Goal: Information Seeking & Learning: Learn about a topic

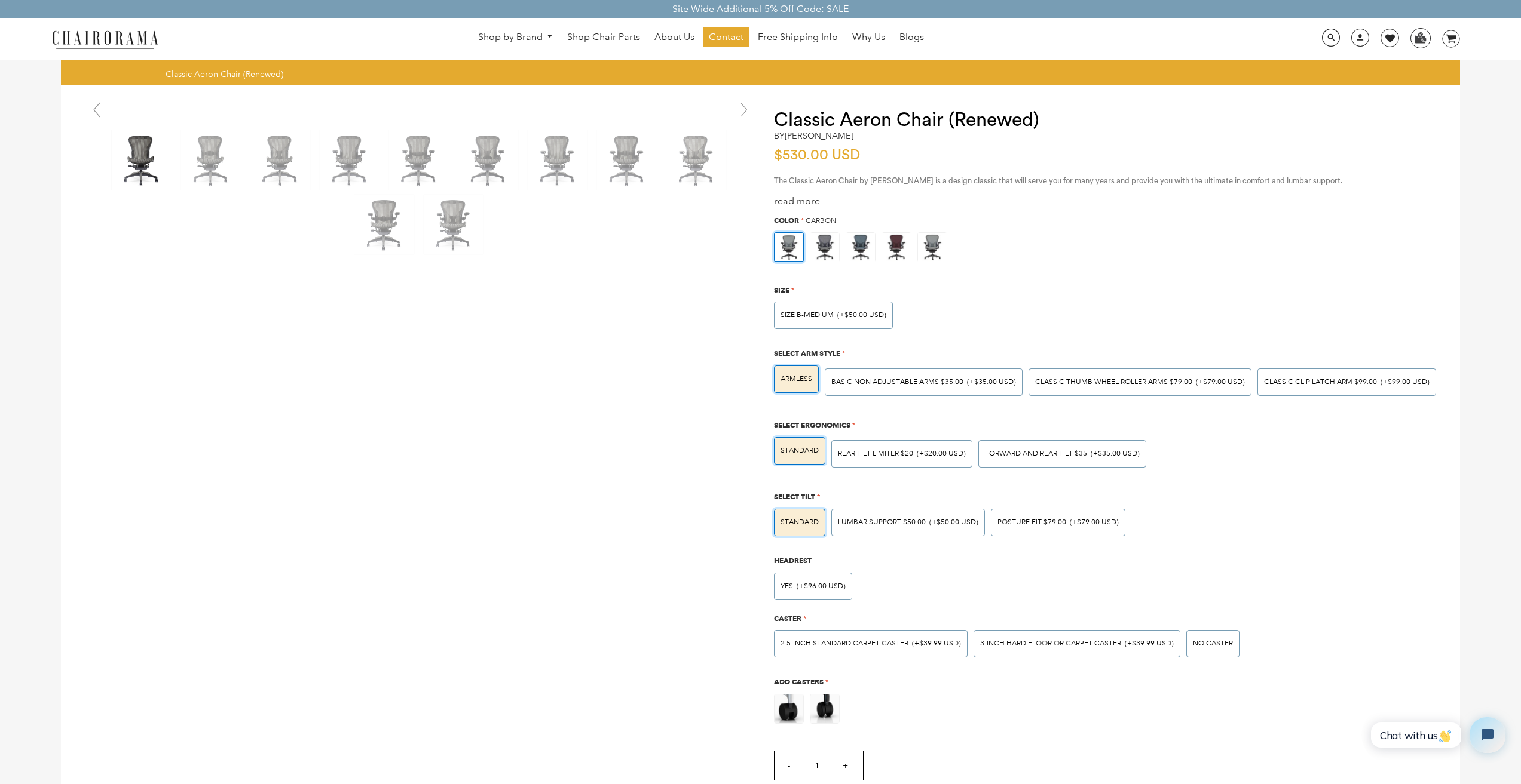
click at [737, 102] on link at bounding box center [744, 110] width 24 height 24
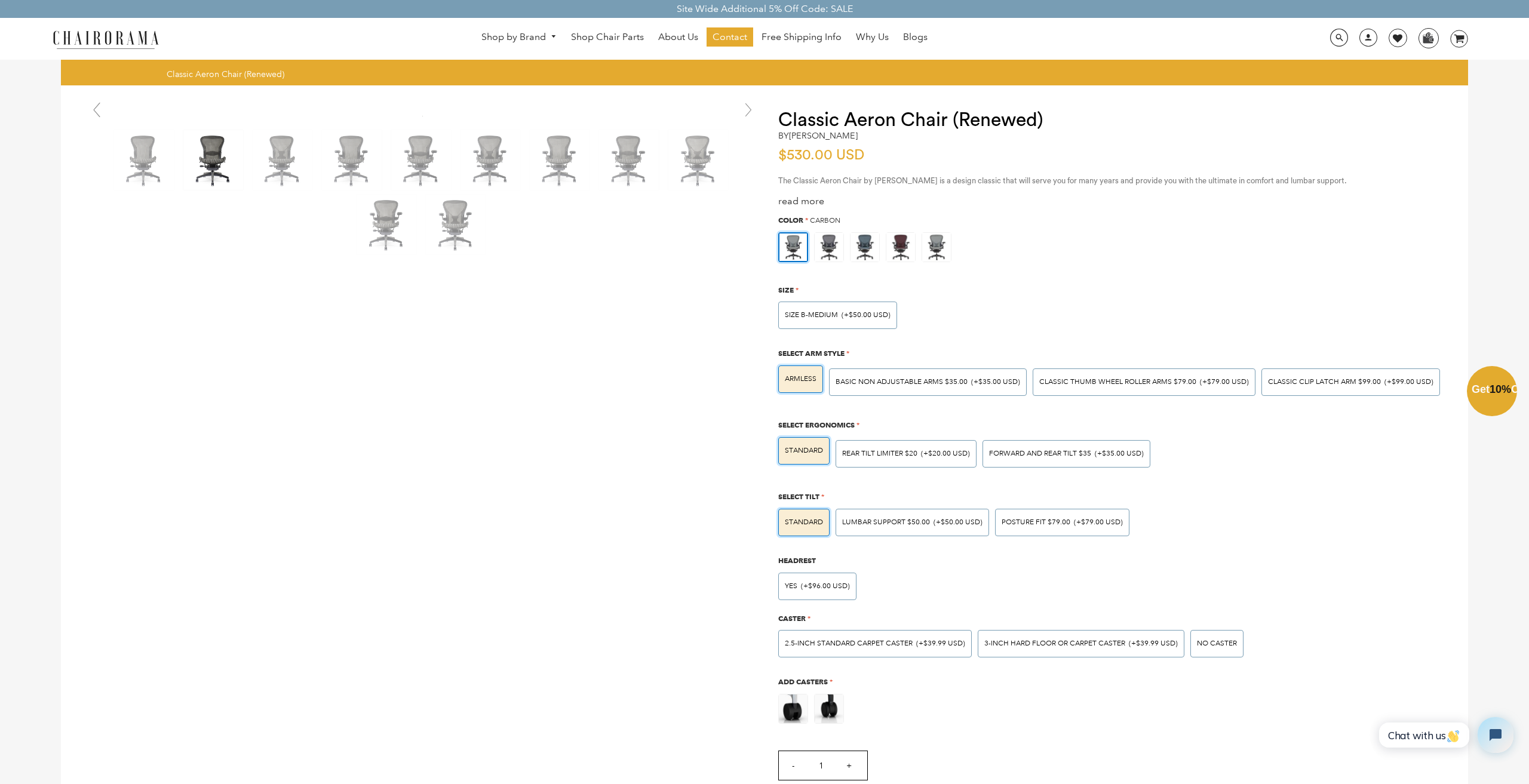
click at [486, 31] on div "Close dialog Exclusive Offer: Enjoy 10% Off! Get Your Coupon Code Now. Sign up …" at bounding box center [764, 390] width 1529 height 784
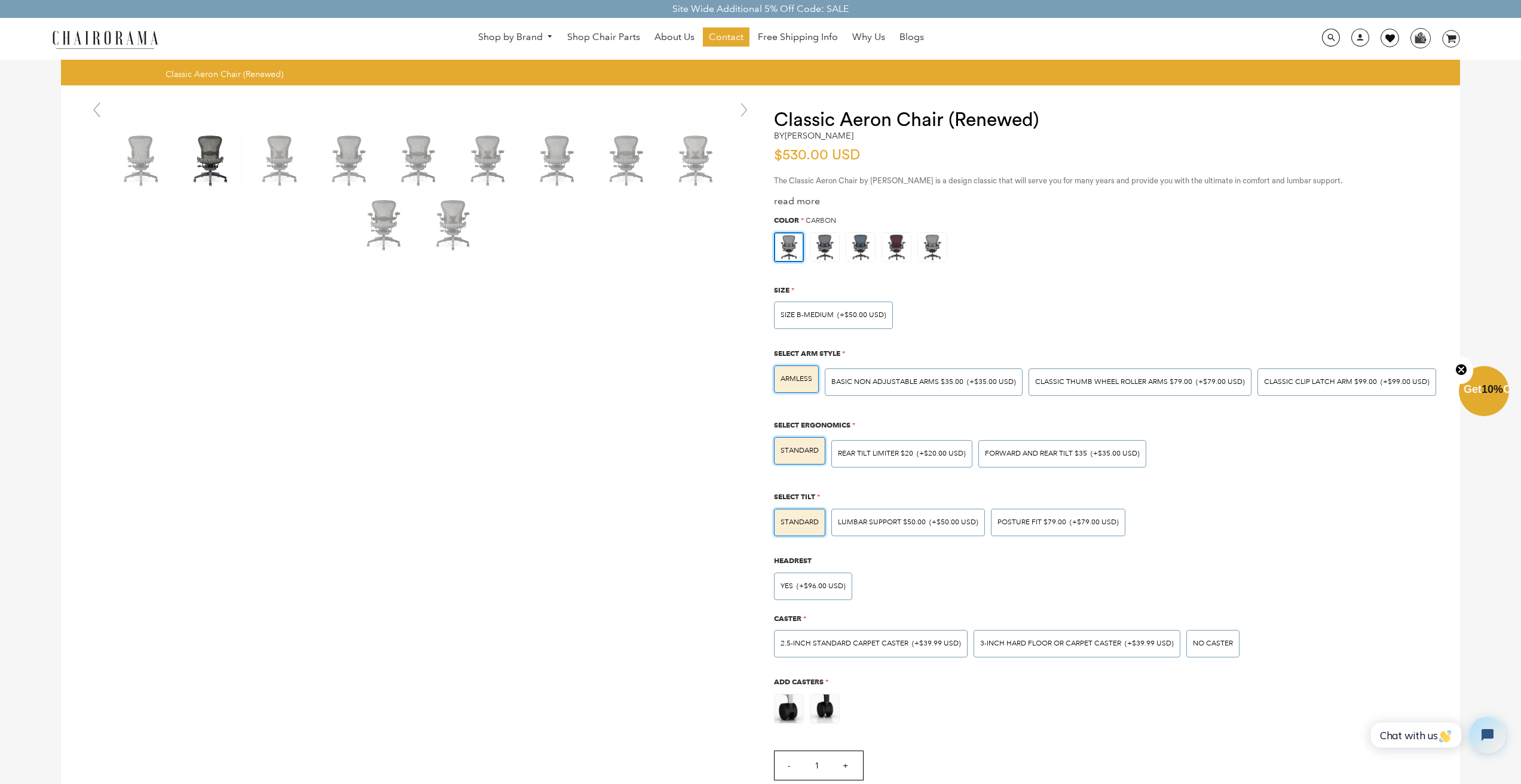
click at [1383, 30] on link at bounding box center [1389, 38] width 19 height 19
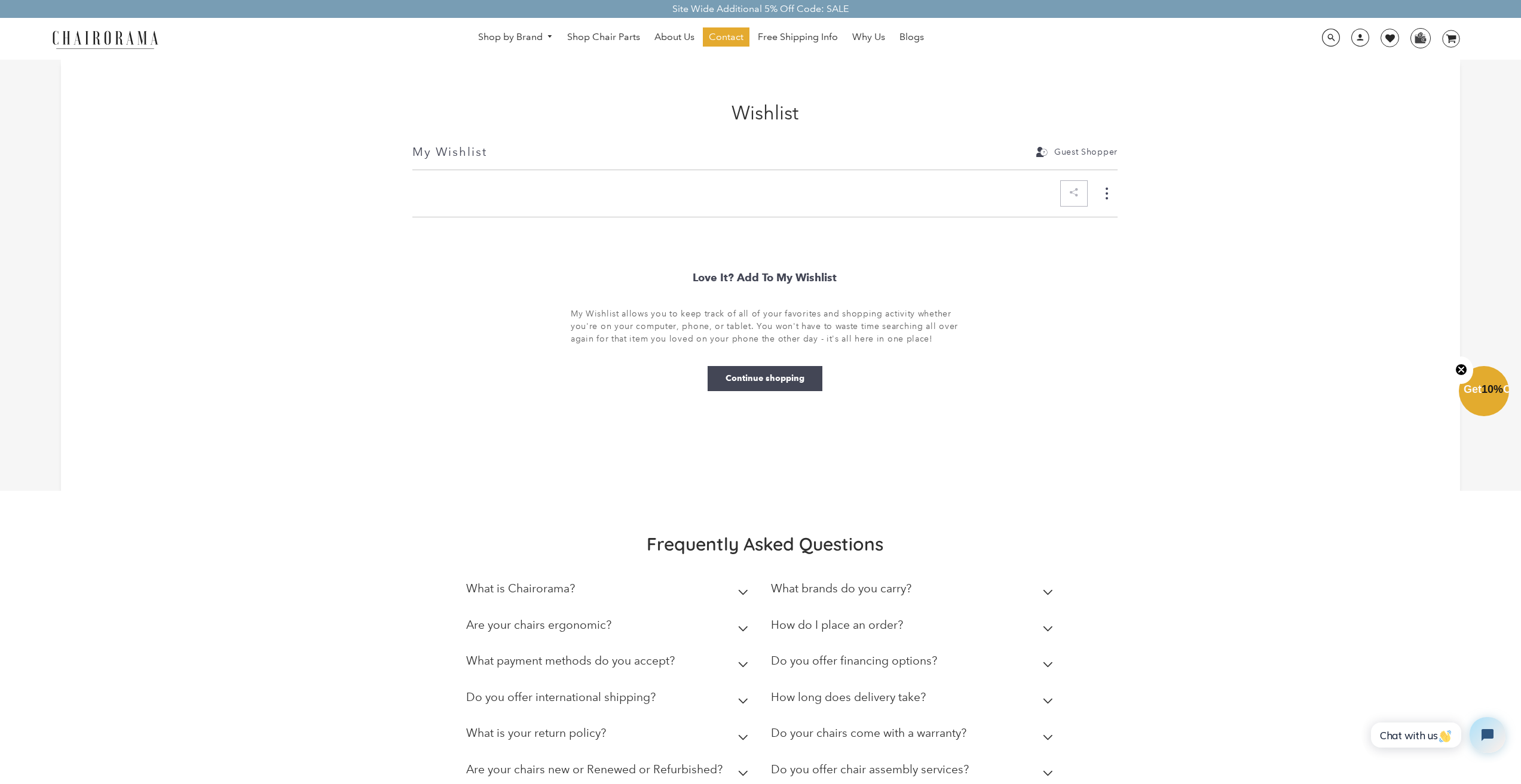
click at [665, 781] on summary "Are your chairs new or Renewed or Refurbished?" at bounding box center [609, 773] width 287 height 36
